Goal: Information Seeking & Learning: Learn about a topic

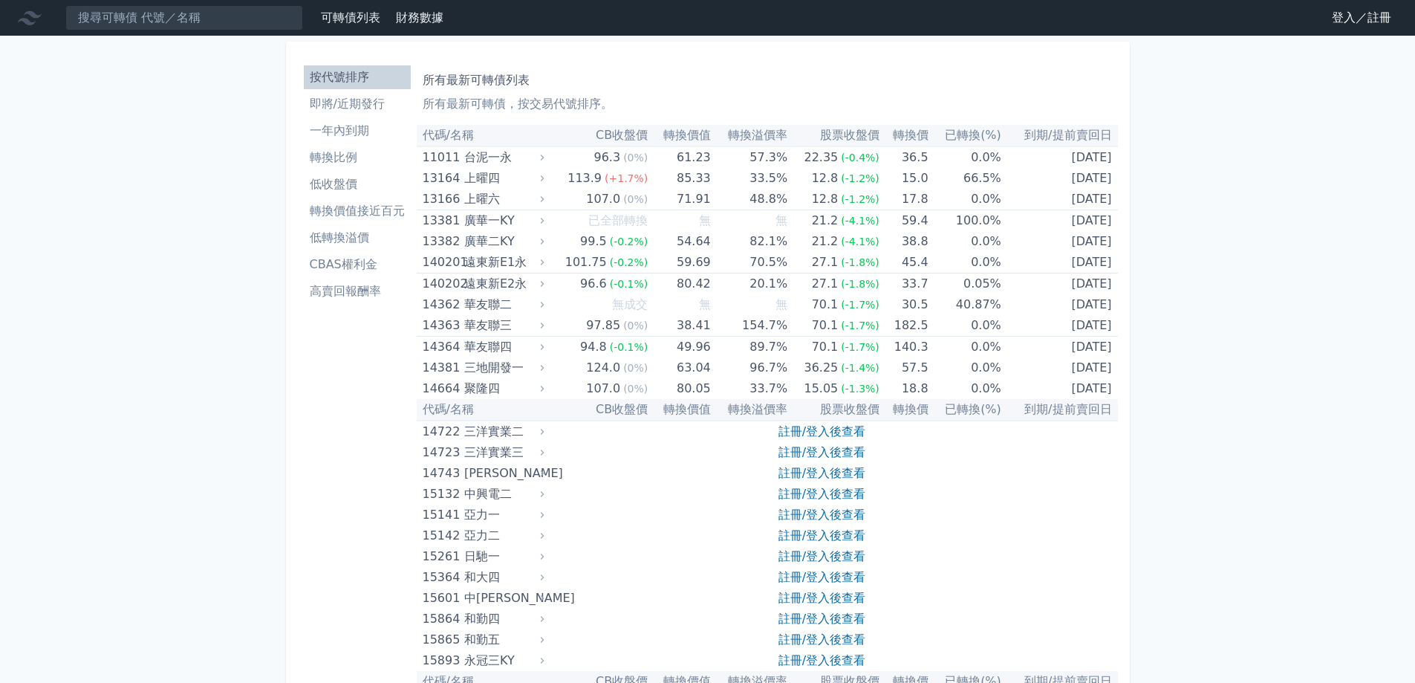
click at [1347, 16] on link "登入／註冊" at bounding box center [1361, 18] width 83 height 24
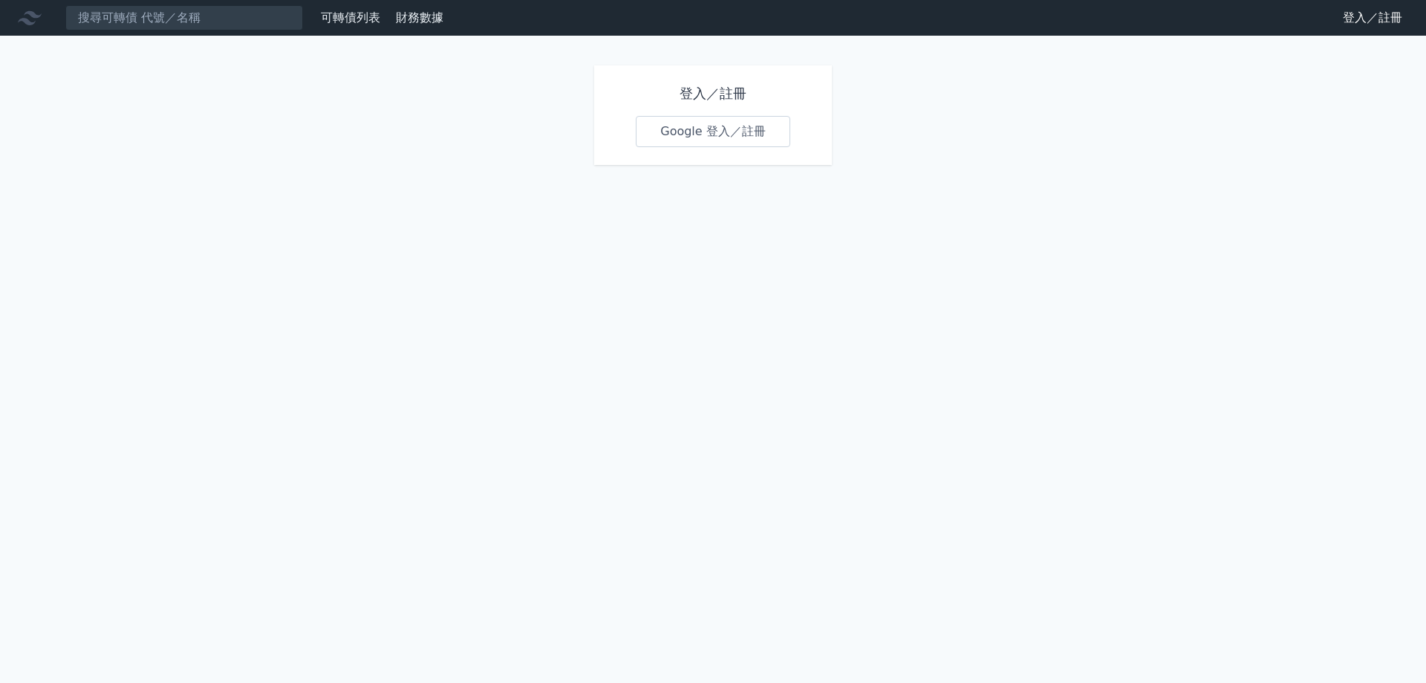
click at [682, 122] on link "Google 登入／註冊" at bounding box center [713, 131] width 155 height 31
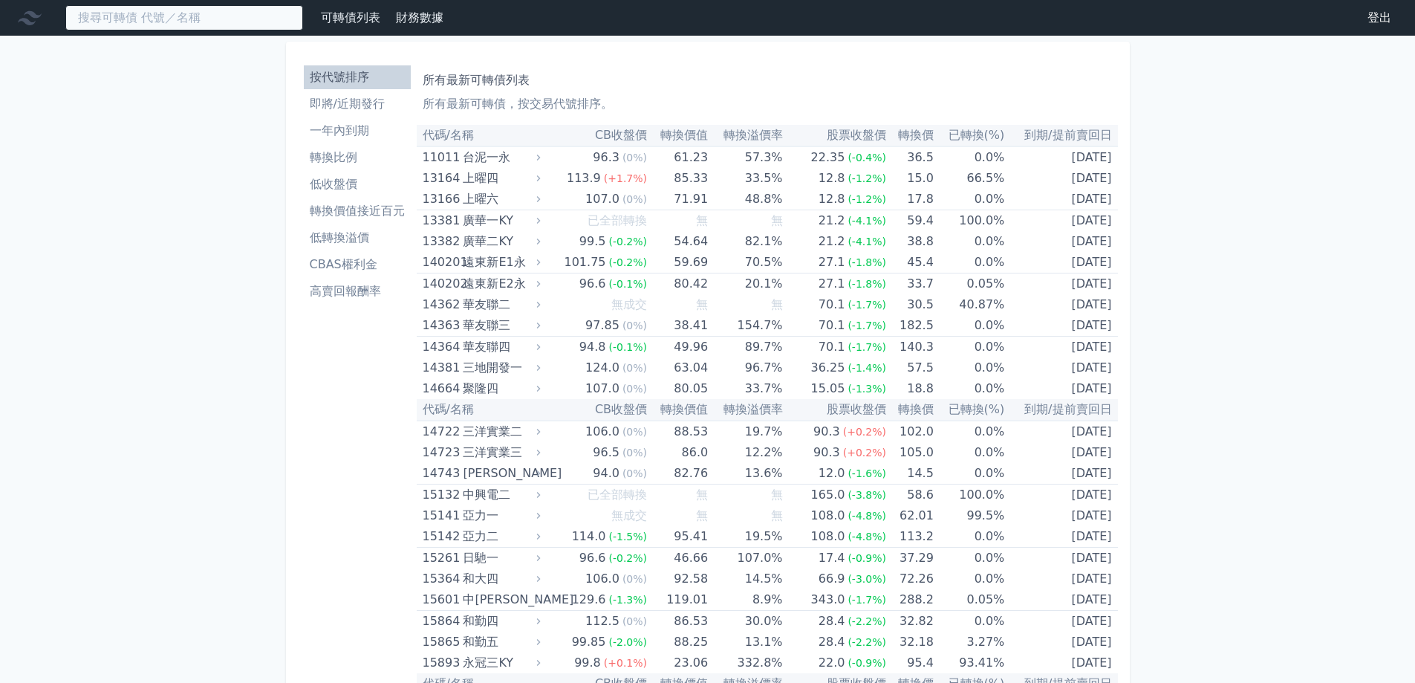
click at [198, 24] on input at bounding box center [184, 17] width 238 height 25
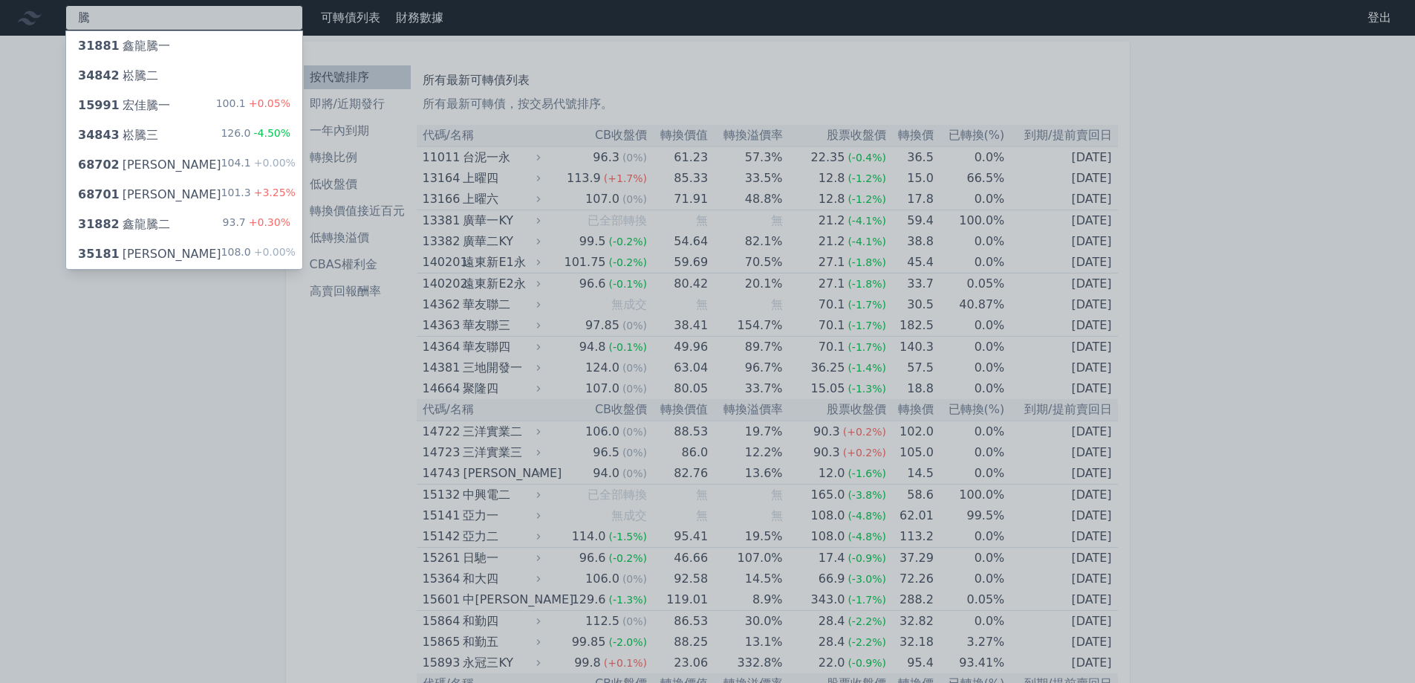
type input "騰"
click at [171, 197] on div "68701 騰雲一 101.3 +3.25%" at bounding box center [184, 195] width 236 height 30
